Goal: Task Accomplishment & Management: Use online tool/utility

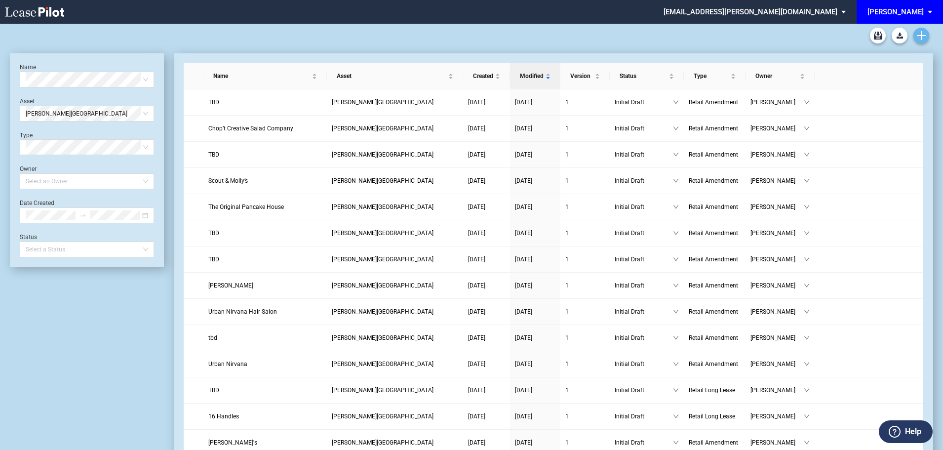
click at [921, 31] on use "Create new document" at bounding box center [920, 35] width 9 height 9
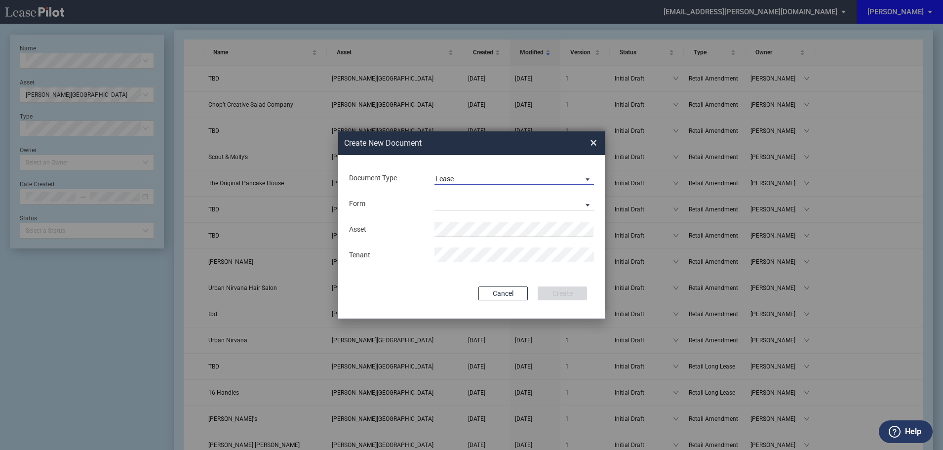
click at [502, 177] on span "Lease" at bounding box center [506, 179] width 142 height 10
click at [458, 201] on div "Amendment" at bounding box center [456, 202] width 42 height 11
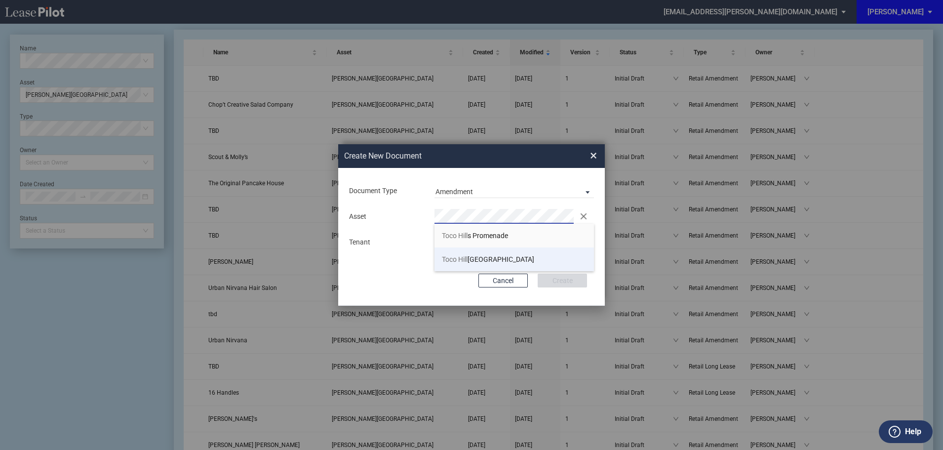
click at [507, 254] on li "Toco Hill s Shopping Center" at bounding box center [513, 259] width 159 height 24
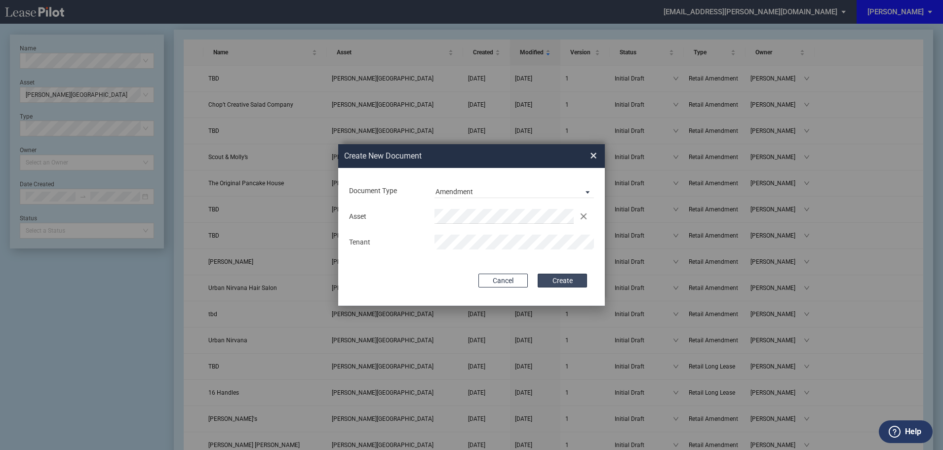
click at [563, 281] on button "Create" at bounding box center [561, 280] width 49 height 14
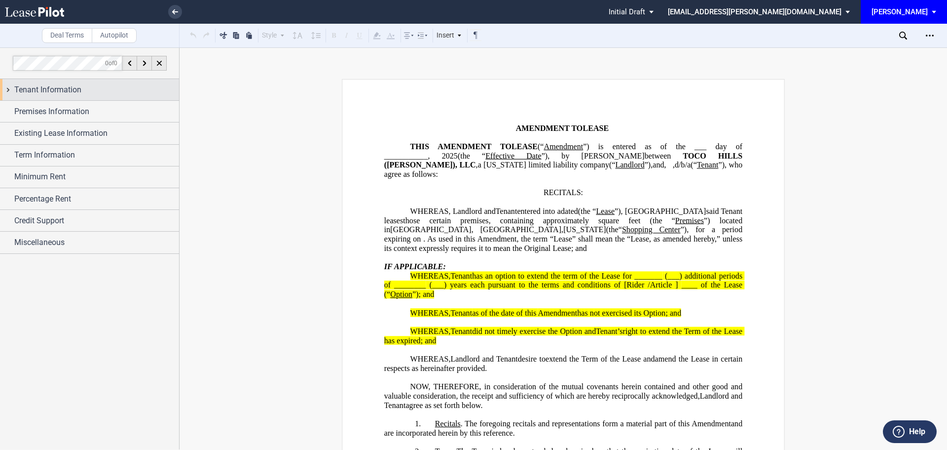
click at [44, 88] on span "Tenant Information" at bounding box center [47, 90] width 67 height 12
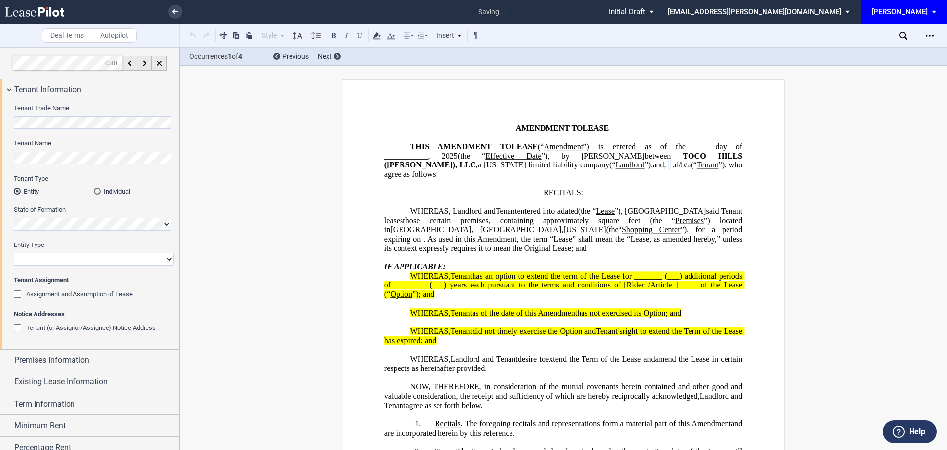
click at [48, 259] on select "Corporation Limited Liability Company General Partnership Limited Partnership O…" at bounding box center [94, 259] width 160 height 13
select select "limited liability company"
click at [14, 253] on select "Corporation Limited Liability Company General Partnership Limited Partnership O…" at bounding box center [94, 259] width 160 height 13
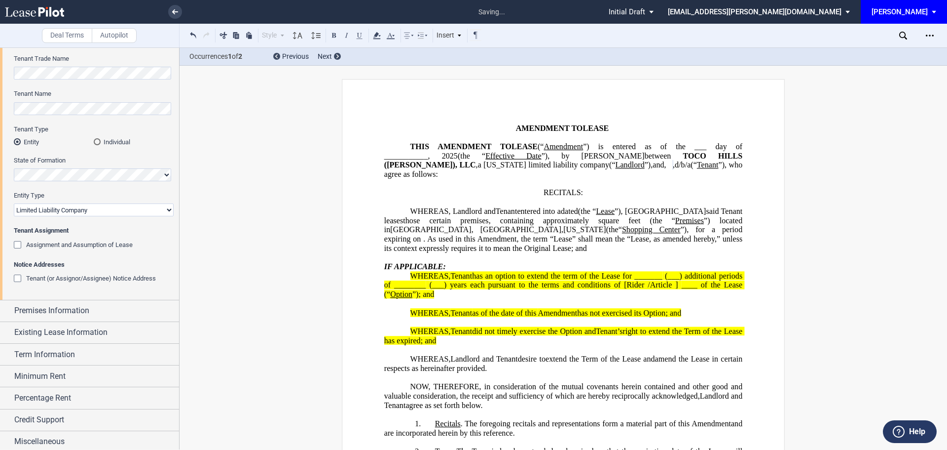
scroll to position [53, 0]
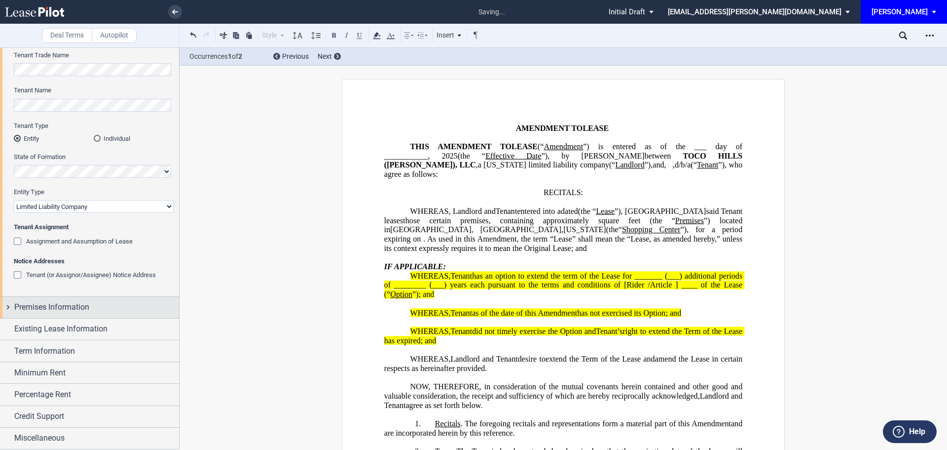
click at [59, 309] on span "Premises Information" at bounding box center [51, 307] width 75 height 12
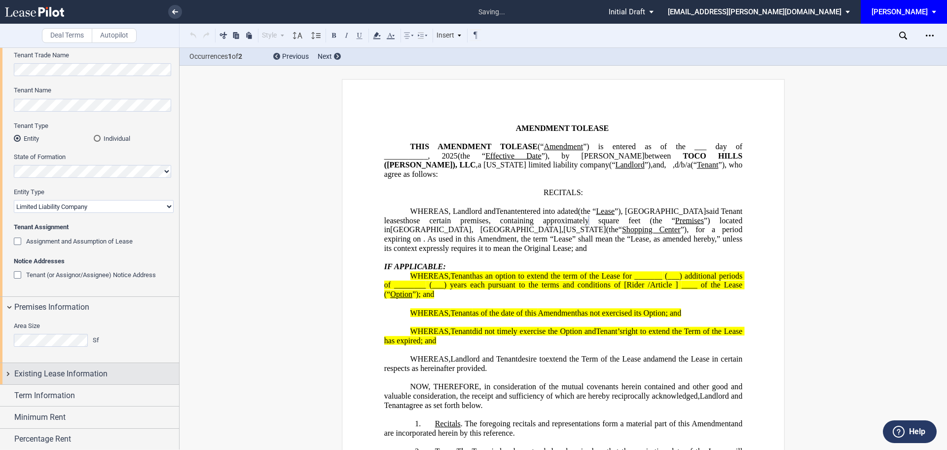
click at [81, 367] on div "Existing Lease Information" at bounding box center [89, 373] width 179 height 21
